Goal: Task Accomplishment & Management: Manage account settings

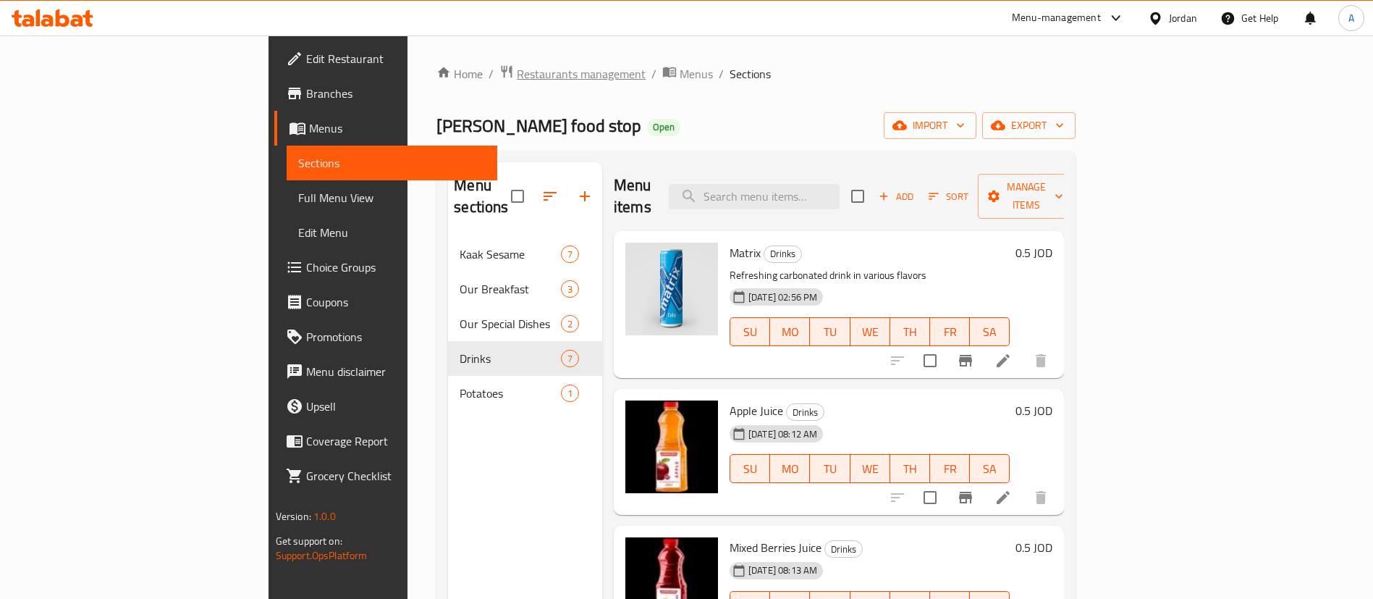
click at [517, 74] on span "Restaurants management" at bounding box center [581, 73] width 129 height 17
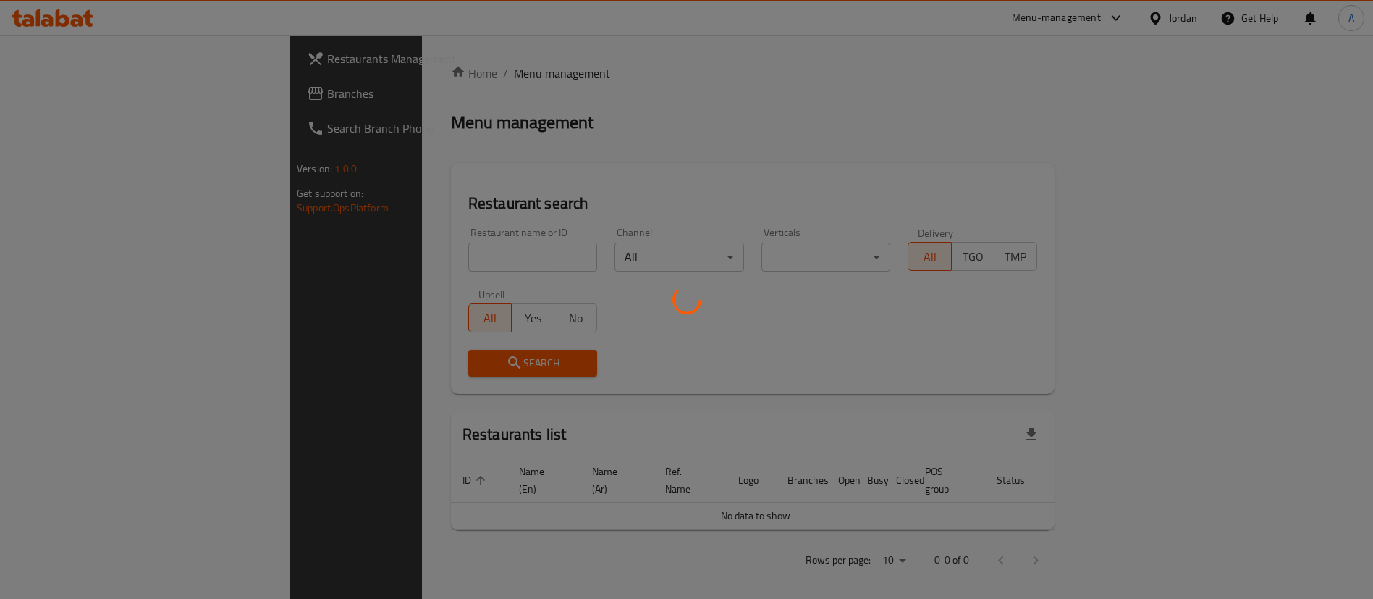
click at [405, 269] on div at bounding box center [686, 299] width 1373 height 599
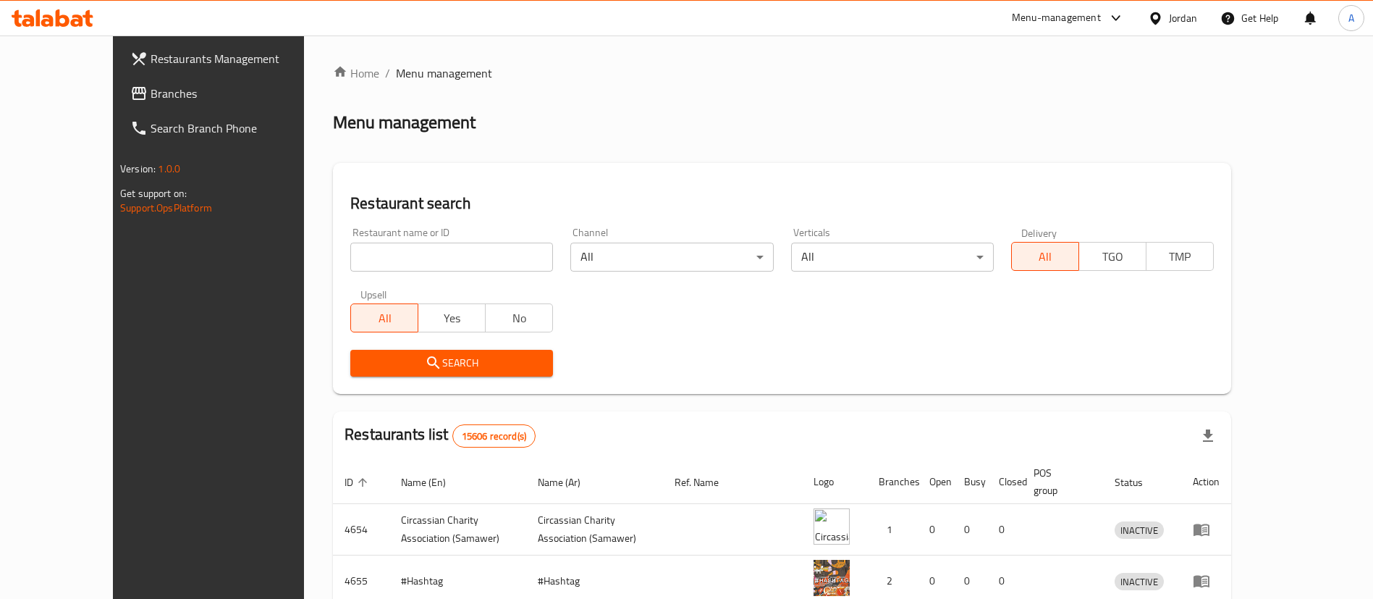
click at [357, 282] on div "Upsell All Yes No" at bounding box center [452, 310] width 220 height 61
click at [369, 275] on div "Restaurant name or ID Restaurant name or ID" at bounding box center [452, 250] width 220 height 62
click at [384, 265] on input "search" at bounding box center [451, 257] width 203 height 29
type input "البيتوتي"
click button "Search" at bounding box center [451, 363] width 203 height 27
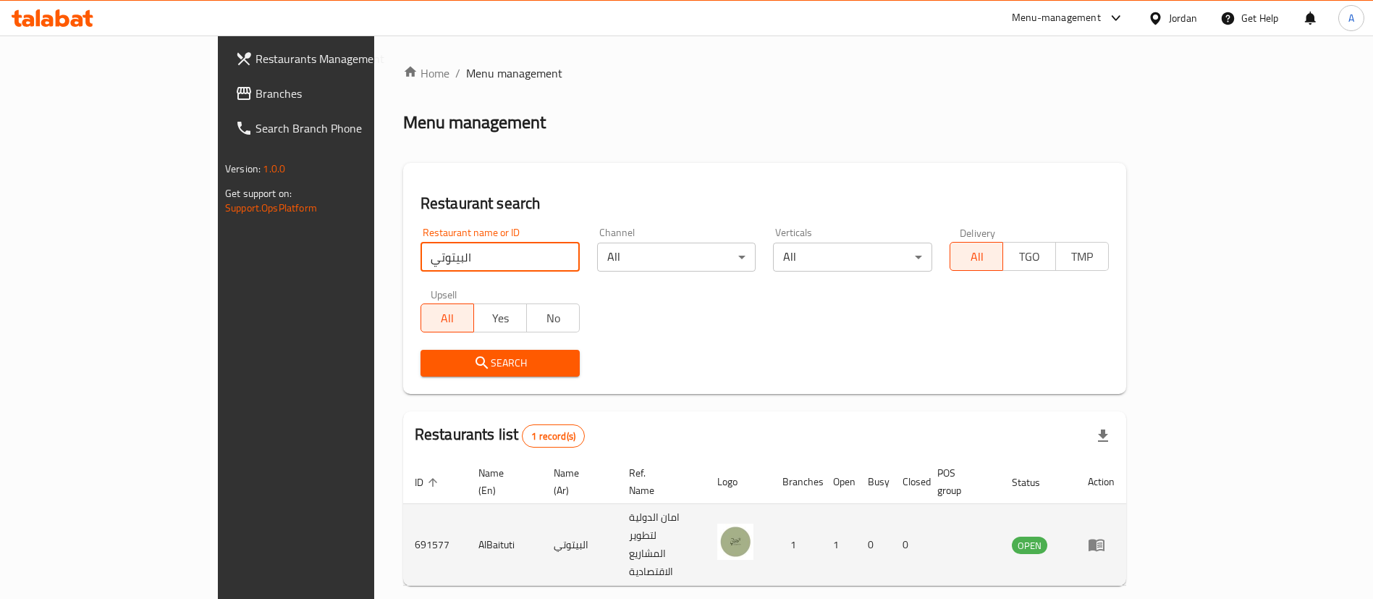
click at [1127, 524] on td "enhanced table" at bounding box center [1102, 545] width 50 height 82
click at [1105, 539] on icon "enhanced table" at bounding box center [1097, 545] width 16 height 12
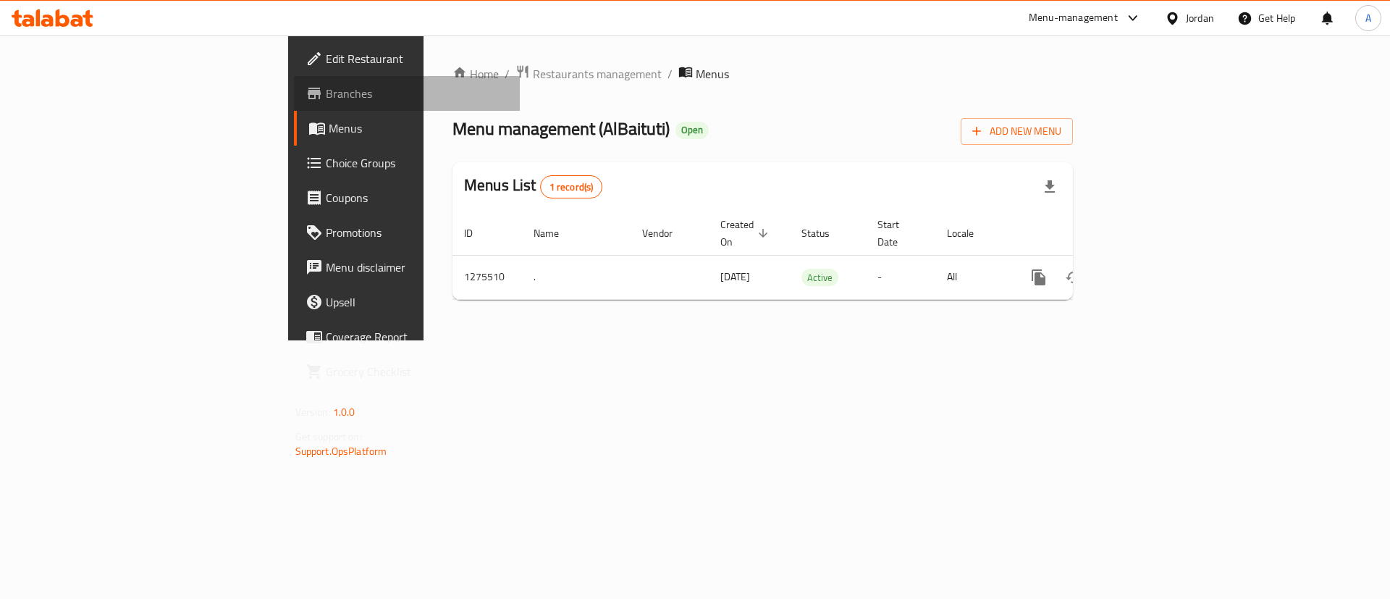
click at [294, 105] on link "Branches" at bounding box center [407, 93] width 227 height 35
